Goal: Task Accomplishment & Management: Manage account settings

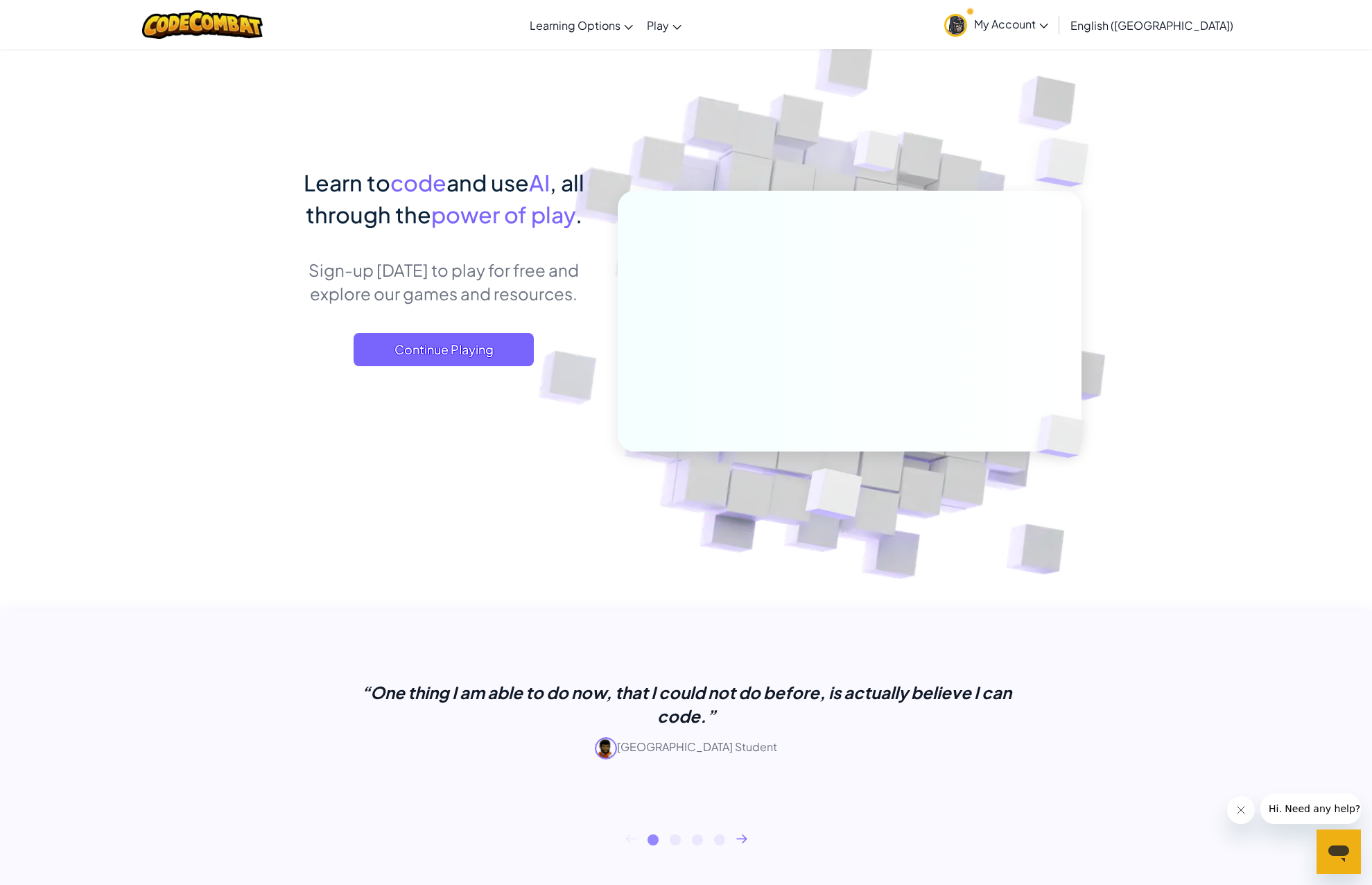
click at [1048, 22] on span "My Account" at bounding box center [1011, 24] width 74 height 15
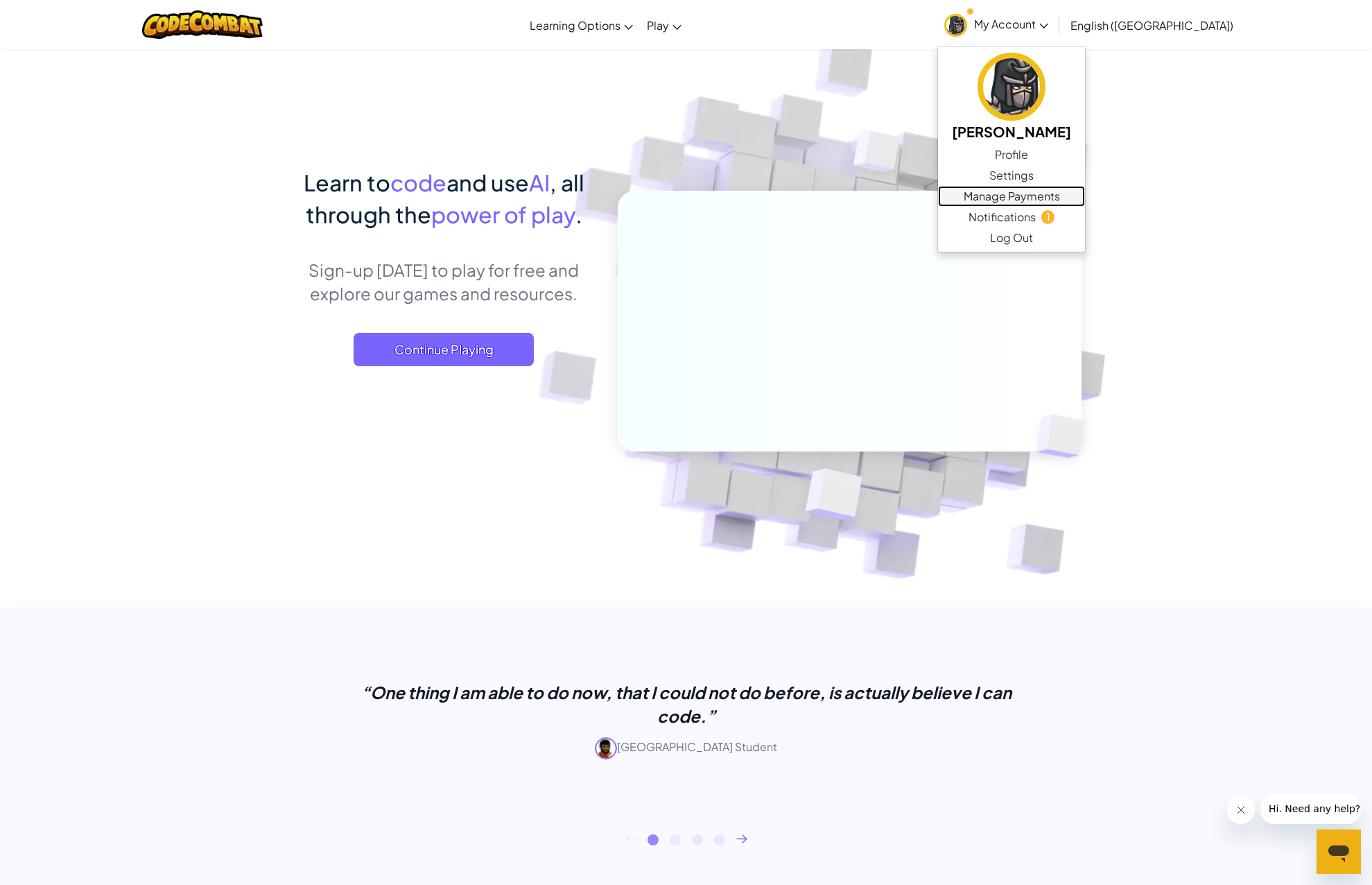
click at [1085, 195] on link "Manage Payments" at bounding box center [1011, 197] width 147 height 21
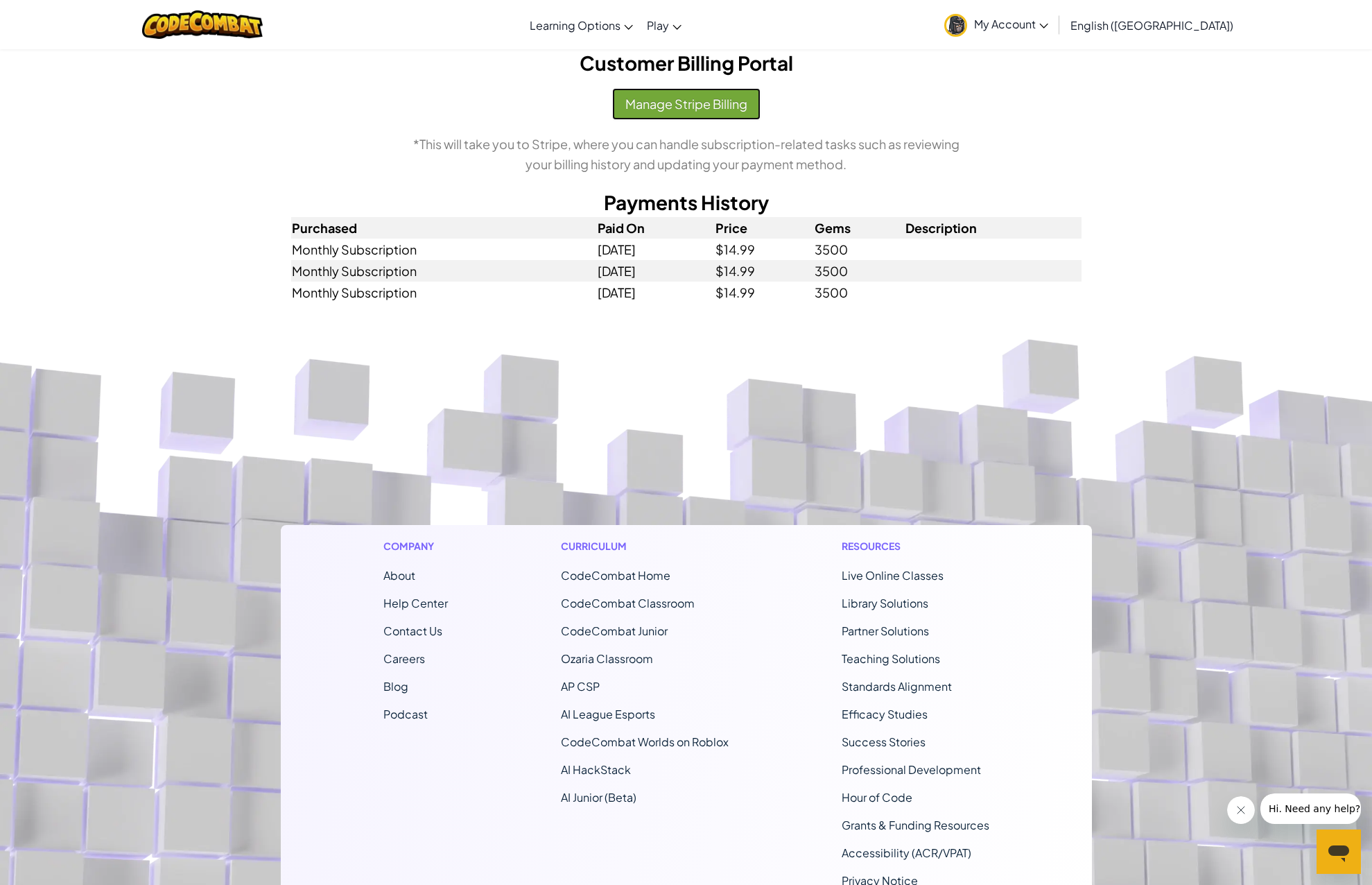
click at [651, 104] on button "Manage Stripe Billing" at bounding box center [686, 104] width 149 height 32
